Goal: Information Seeking & Learning: Learn about a topic

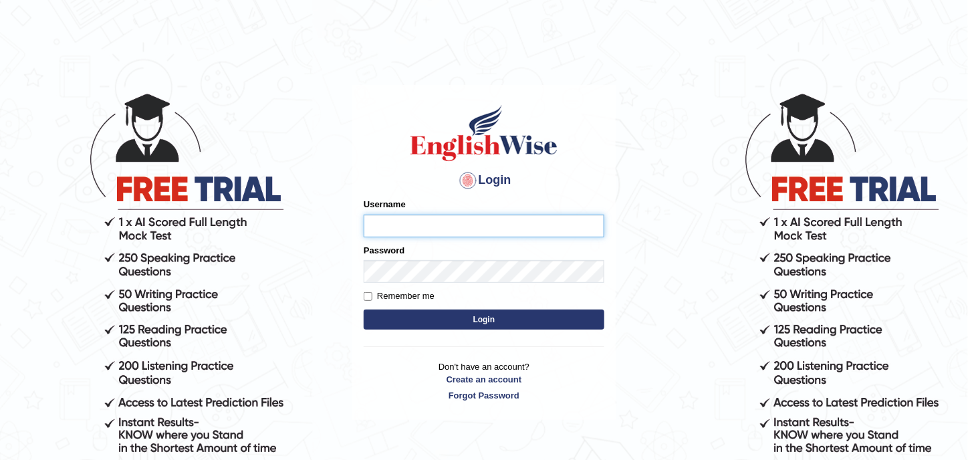
type input "sarah2023"
click at [555, 322] on button "Login" at bounding box center [484, 319] width 241 height 20
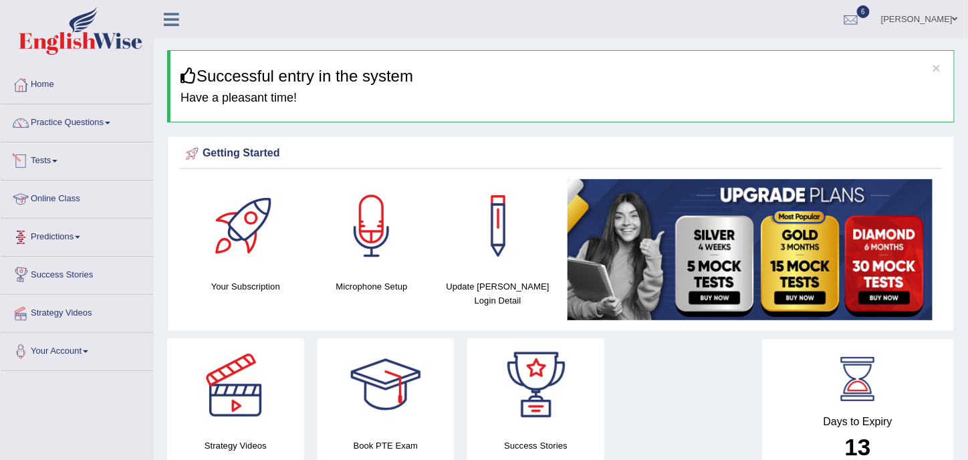
click at [77, 188] on link "Online Class" at bounding box center [77, 196] width 152 height 33
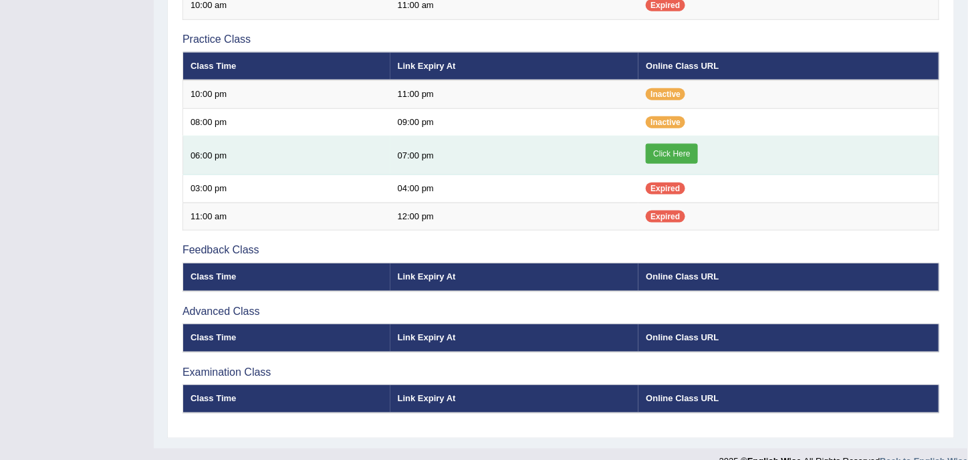
scroll to position [223, 0]
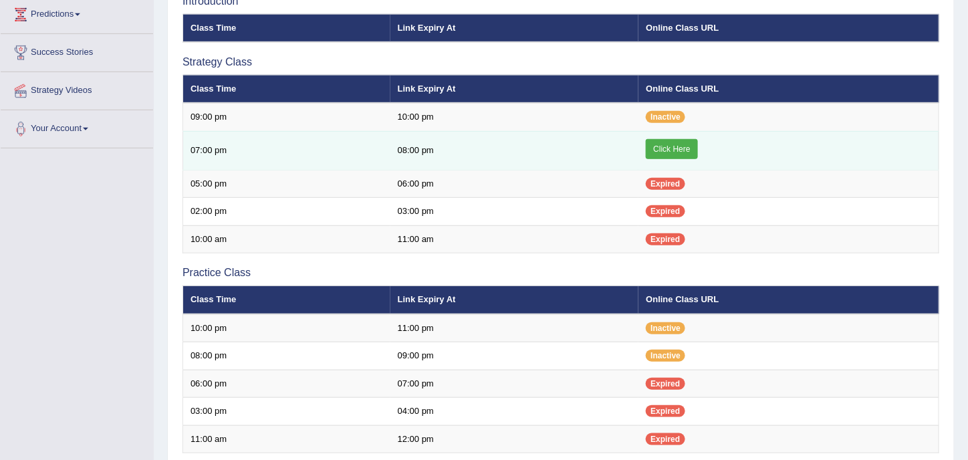
click at [689, 139] on link "Click Here" at bounding box center [671, 149] width 51 height 20
click at [661, 150] on link "Click Here" at bounding box center [671, 149] width 51 height 20
click at [664, 148] on link "Click Here" at bounding box center [671, 149] width 51 height 20
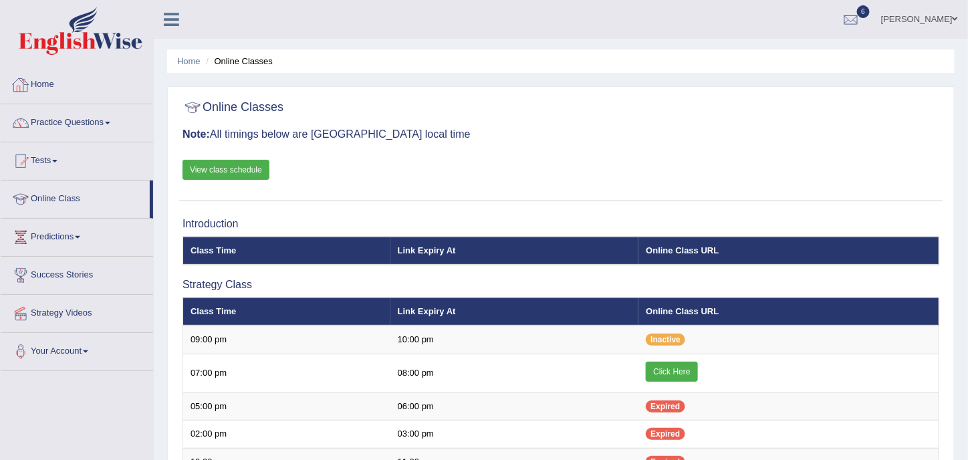
click at [57, 88] on link "Home" at bounding box center [77, 82] width 152 height 33
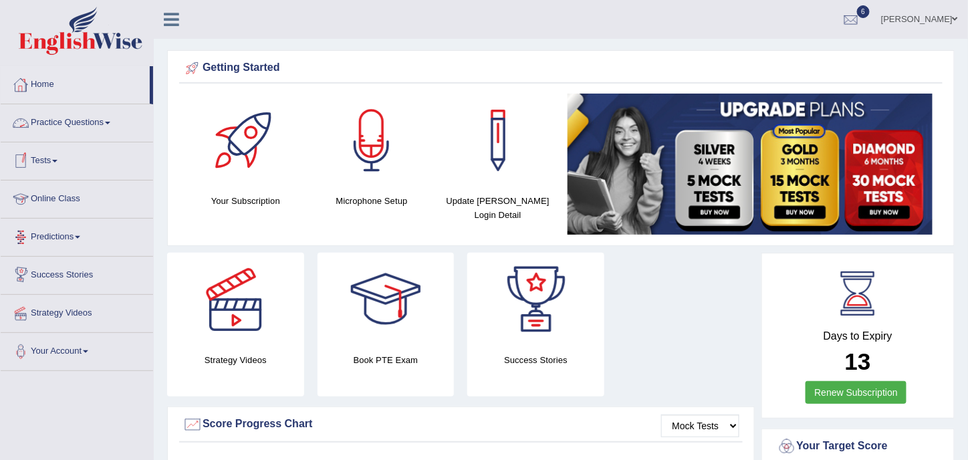
click at [78, 113] on link "Practice Questions" at bounding box center [77, 120] width 152 height 33
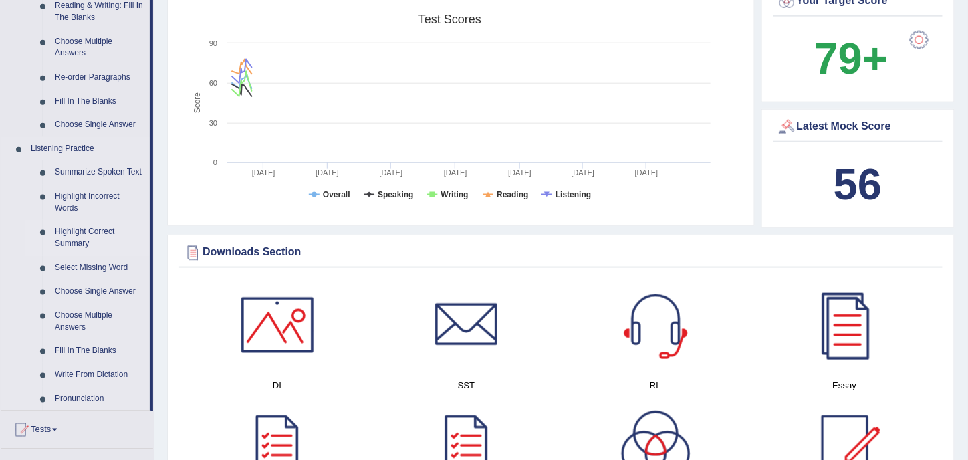
scroll to position [668, 0]
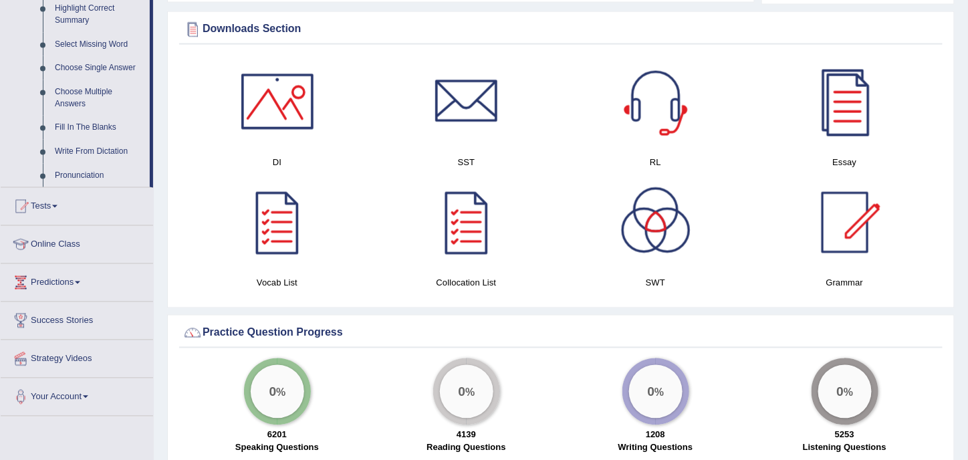
drag, startPoint x: 150, startPoint y: 132, endPoint x: 156, endPoint y: 207, distance: 75.7
click at [156, 207] on div "Toggle navigation Home Practice Questions Speaking Practice Read Aloud Repeat S…" at bounding box center [484, 331] width 968 height 1998
click at [59, 173] on link "Pronunciation" at bounding box center [99, 176] width 101 height 24
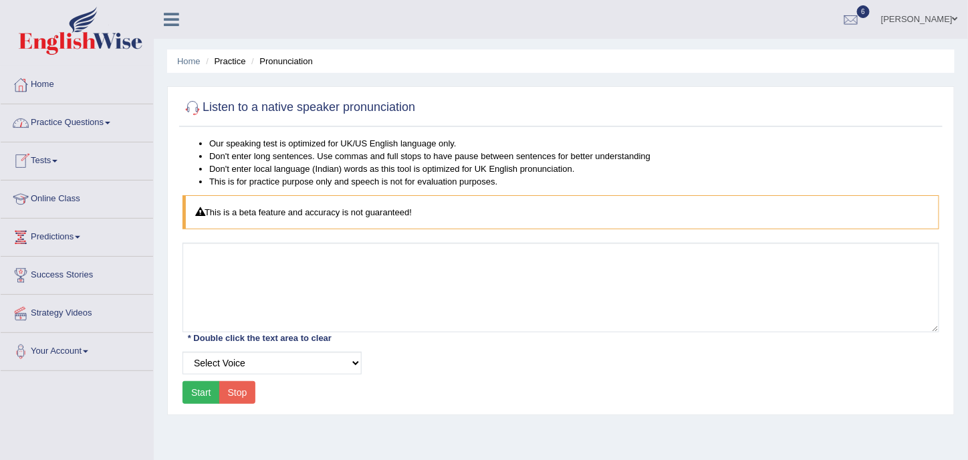
click at [46, 113] on link "Practice Questions" at bounding box center [77, 120] width 152 height 33
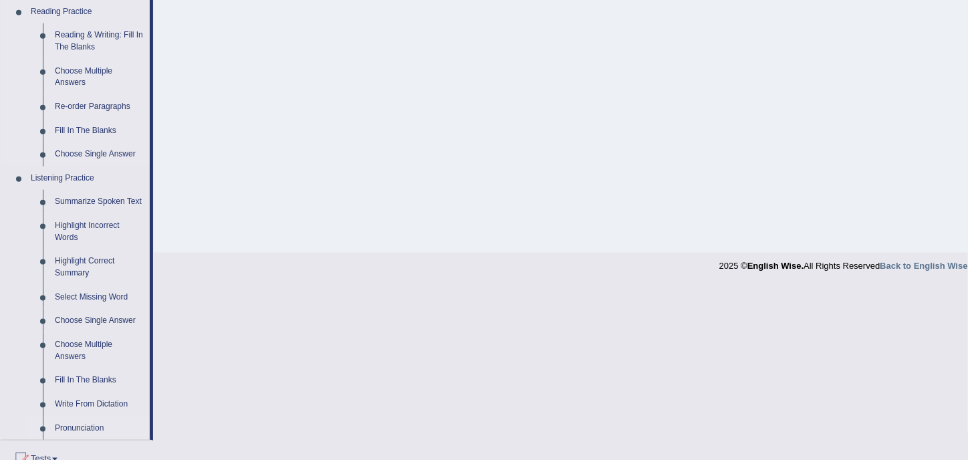
scroll to position [445, 0]
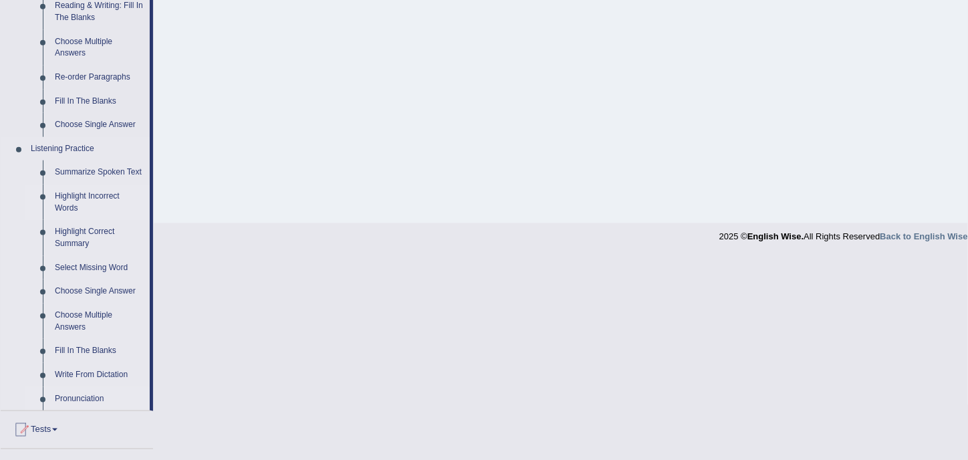
click at [74, 196] on link "Highlight Incorrect Words" at bounding box center [99, 201] width 101 height 35
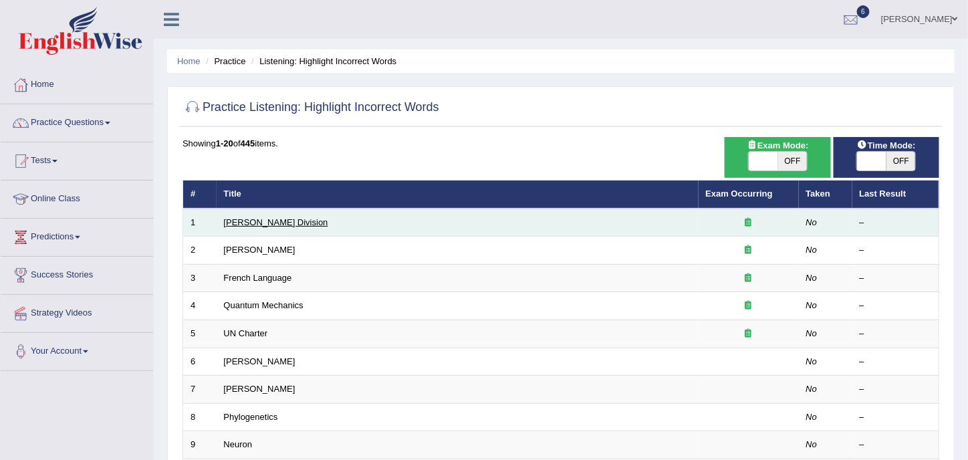
click at [260, 224] on link "[PERSON_NAME] Division" at bounding box center [276, 222] width 104 height 10
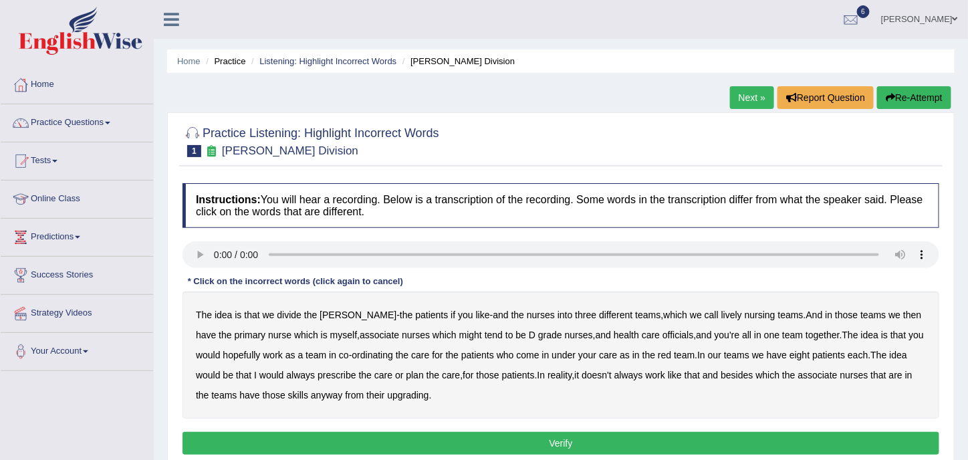
click at [690, 312] on b "we" at bounding box center [696, 314] width 12 height 11
click at [459, 330] on b "might" at bounding box center [470, 335] width 23 height 11
click at [662, 330] on b "officials" at bounding box center [677, 335] width 31 height 11
click at [286, 376] on b "always" at bounding box center [300, 375] width 29 height 11
click at [387, 397] on b "upgrading" at bounding box center [407, 395] width 41 height 11
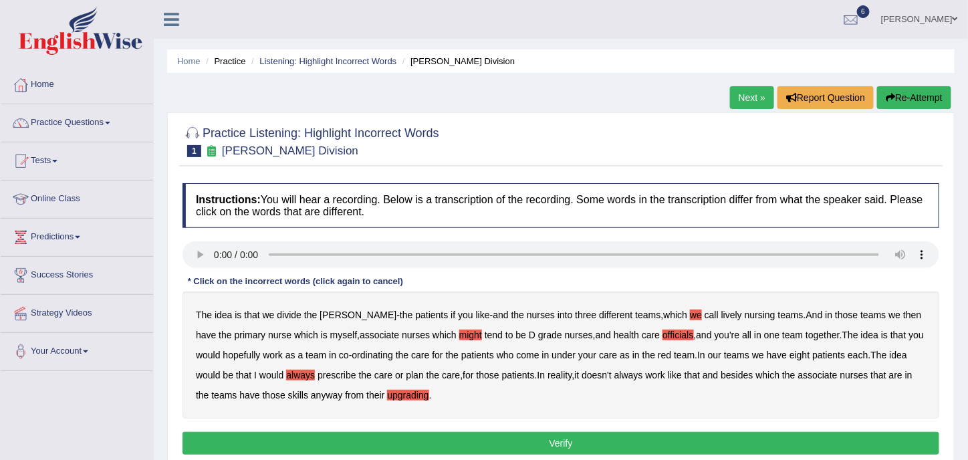
click at [412, 434] on button "Verify" at bounding box center [560, 443] width 757 height 23
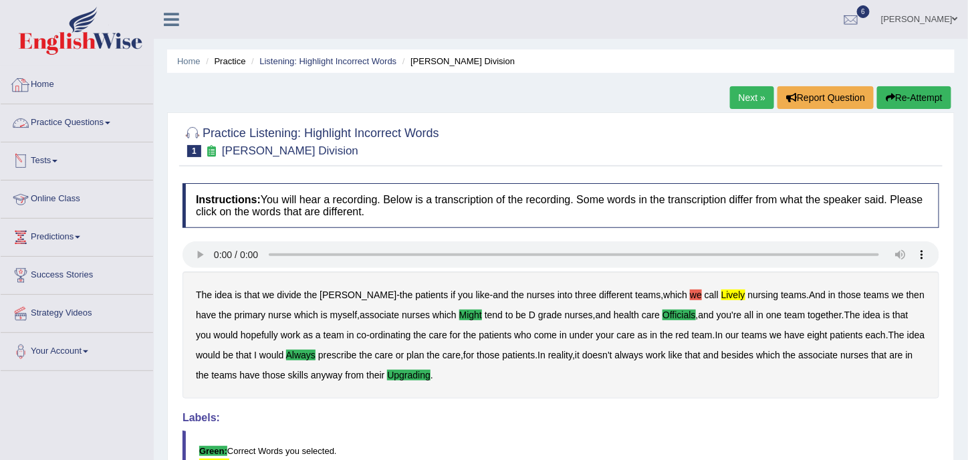
click at [35, 88] on link "Home" at bounding box center [77, 82] width 152 height 33
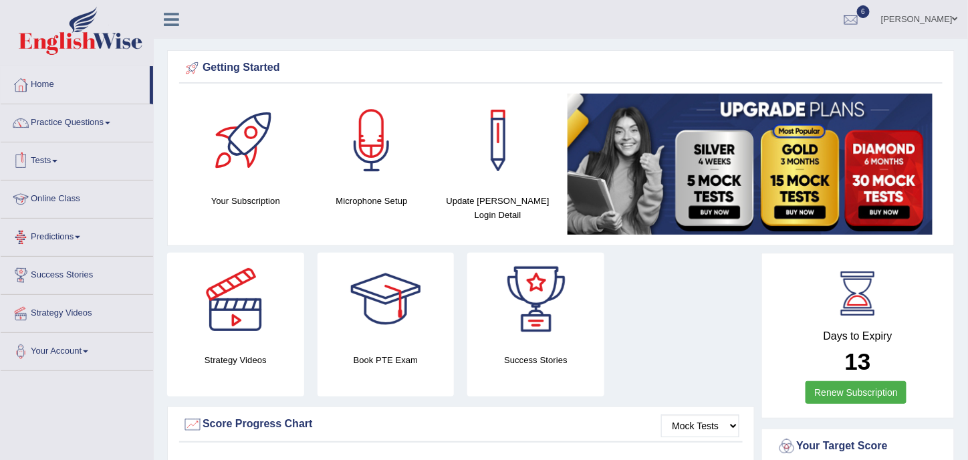
click at [54, 153] on link "Tests" at bounding box center [77, 158] width 152 height 33
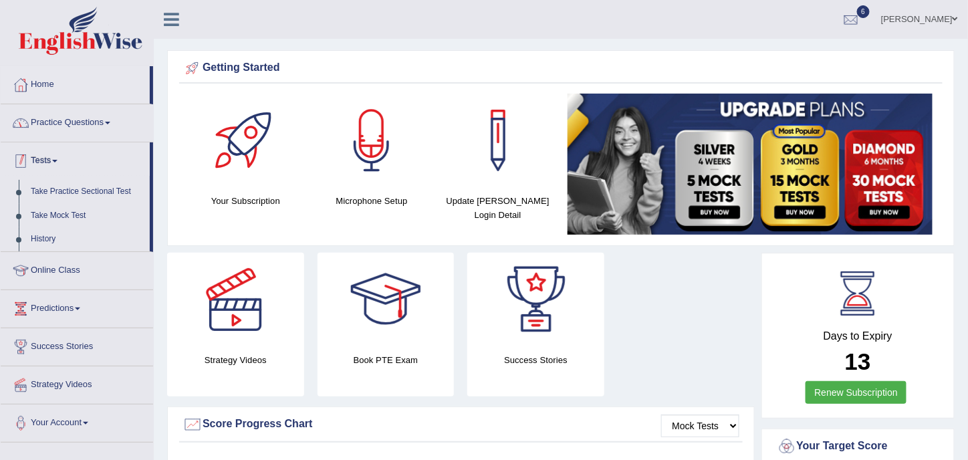
click at [69, 113] on link "Practice Questions" at bounding box center [77, 120] width 152 height 33
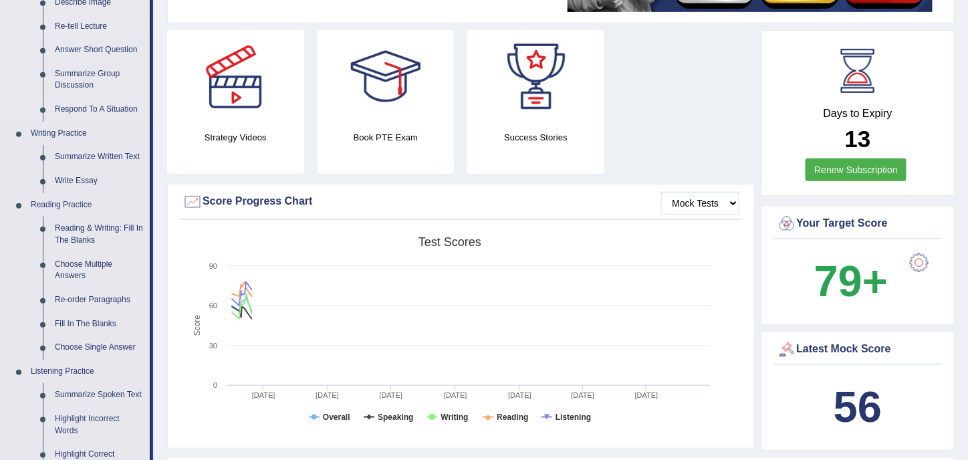
scroll to position [445, 0]
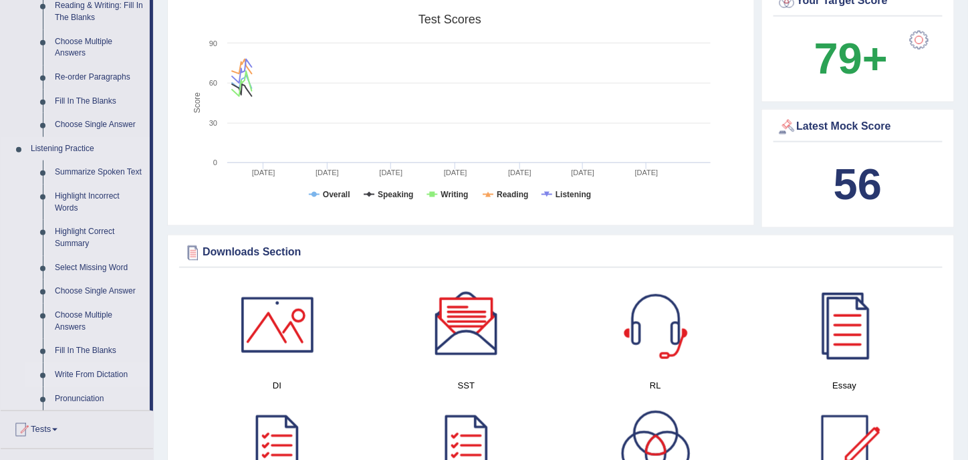
click at [102, 374] on link "Write From Dictation" at bounding box center [99, 375] width 101 height 24
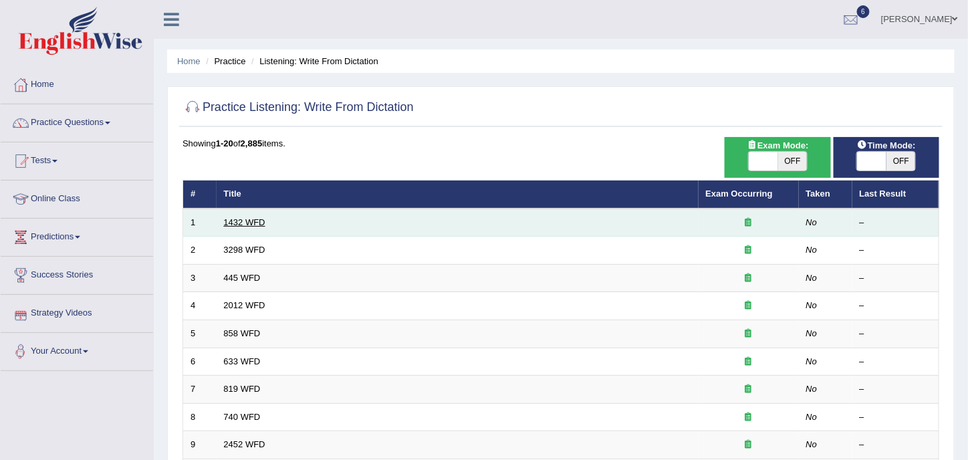
click at [252, 221] on link "1432 WFD" at bounding box center [244, 222] width 41 height 10
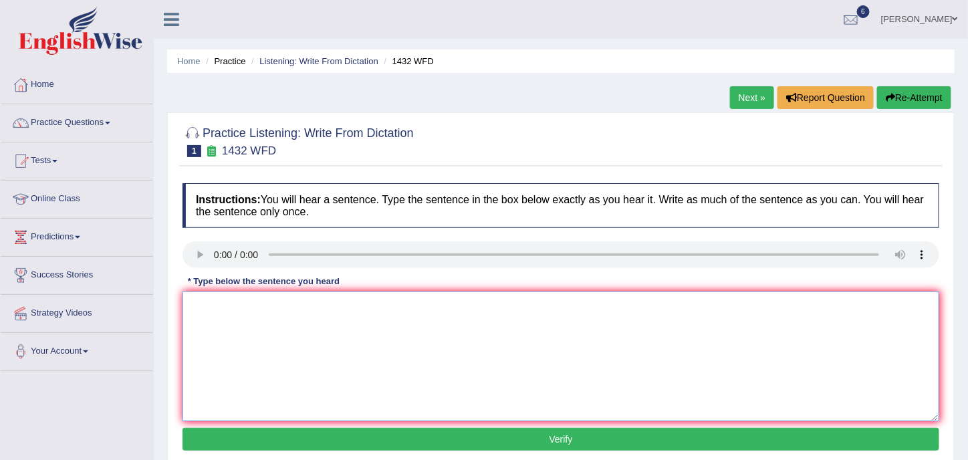
click at [336, 354] on textarea at bounding box center [560, 356] width 757 height 130
click at [321, 301] on textarea "Moew physical activity is benfical to your health." at bounding box center [560, 356] width 757 height 130
click at [219, 303] on textarea "Moew physical activity is benficial to your health." at bounding box center [560, 356] width 757 height 130
type textarea "More physical activity is benficial to your health."
click at [469, 439] on button "Verify" at bounding box center [560, 439] width 757 height 23
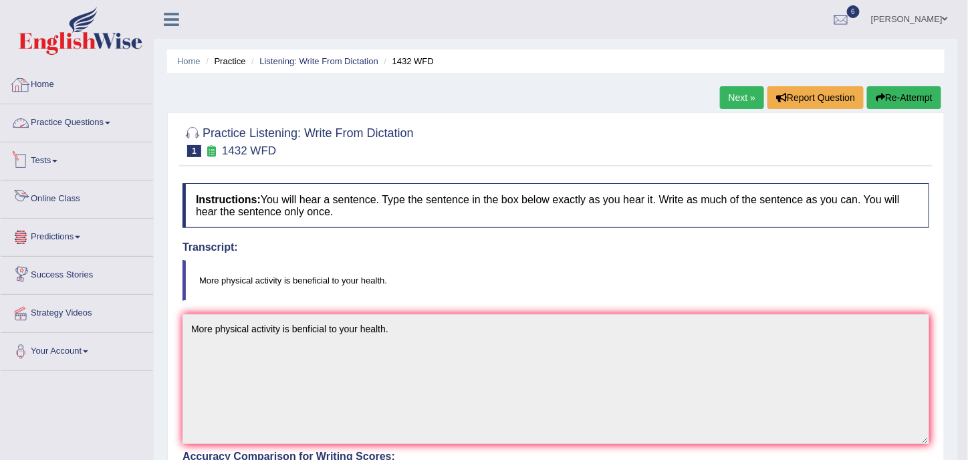
click at [60, 124] on link "Practice Questions" at bounding box center [77, 120] width 152 height 33
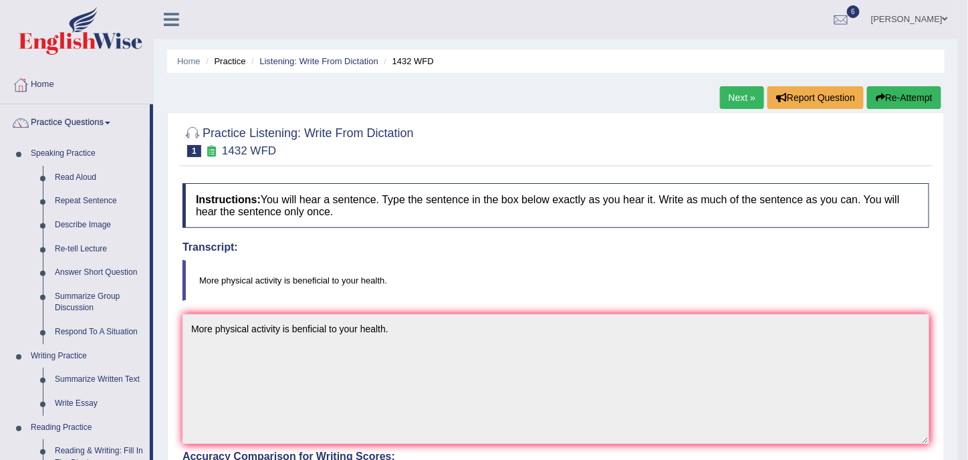
click at [908, 22] on link "Sarah Zubair" at bounding box center [909, 17] width 97 height 35
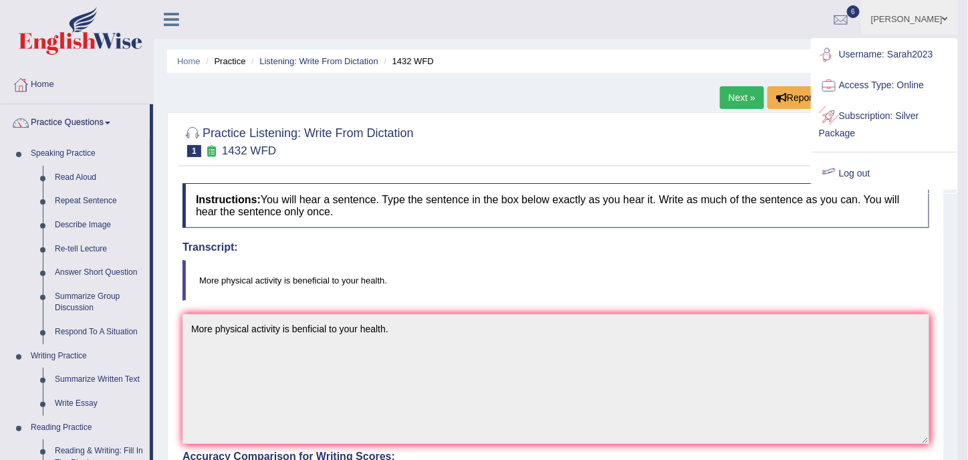
click at [841, 178] on link "Log out" at bounding box center [884, 173] width 144 height 31
